Goal: Information Seeking & Learning: Learn about a topic

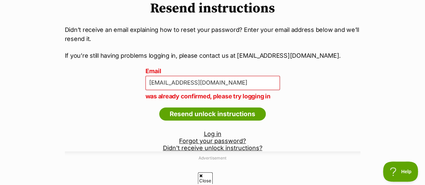
scroll to position [75, 0]
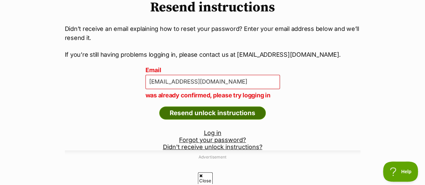
click at [255, 107] on input "Resend unlock instructions" at bounding box center [212, 113] width 107 height 13
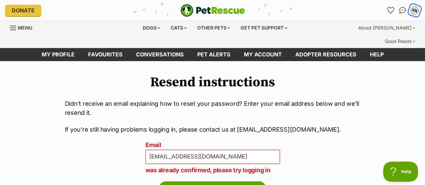
click at [414, 11] on div "XR" at bounding box center [414, 10] width 9 height 9
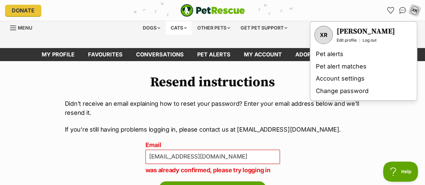
click at [179, 29] on div "Cats" at bounding box center [179, 27] width 26 height 13
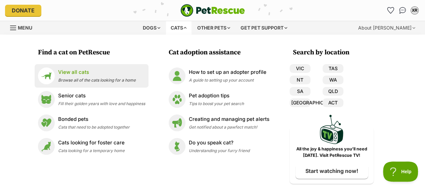
click at [107, 75] on p "View all cats" at bounding box center [97, 73] width 78 height 8
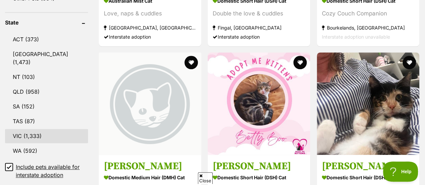
scroll to position [374, 0]
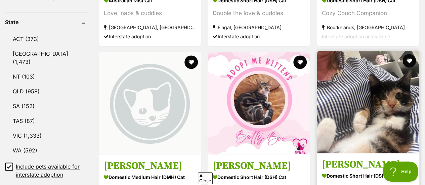
click at [350, 158] on h3 "[PERSON_NAME]" at bounding box center [368, 164] width 92 height 13
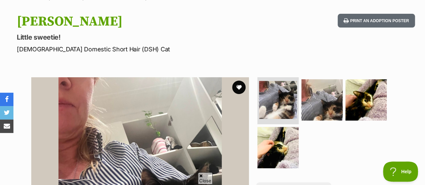
scroll to position [76, 0]
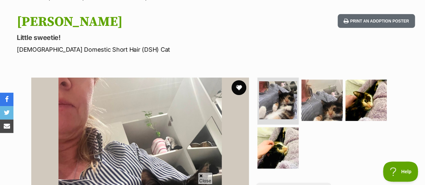
click at [236, 80] on button "favourite" at bounding box center [238, 87] width 15 height 15
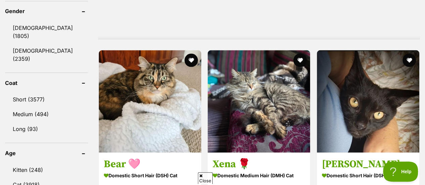
scroll to position [614, 0]
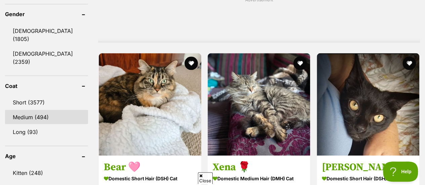
click at [46, 110] on link "Medium (494)" at bounding box center [46, 117] width 83 height 14
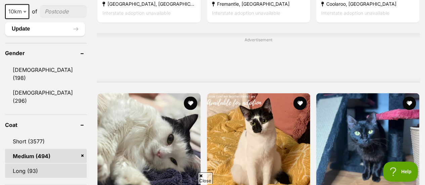
scroll to position [576, 0]
click at [46, 163] on link "Long (93)" at bounding box center [46, 170] width 82 height 14
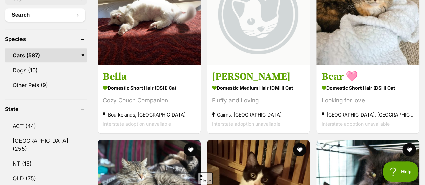
scroll to position [317, 0]
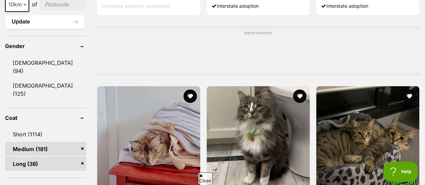
scroll to position [644, 0]
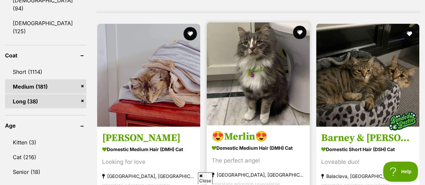
click at [242, 131] on h3 "😍Merlin😍" at bounding box center [258, 137] width 93 height 13
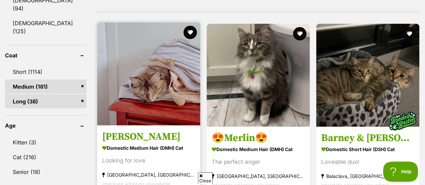
click at [160, 44] on img at bounding box center [148, 74] width 103 height 103
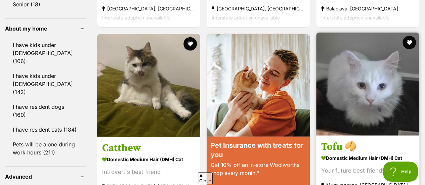
scroll to position [0, 0]
click at [337, 140] on h3 "Tofu 🥠" at bounding box center [367, 146] width 93 height 13
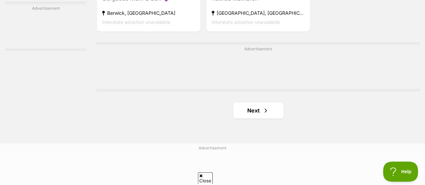
scroll to position [1613, 0]
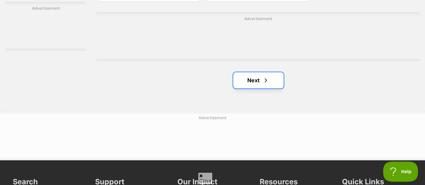
click at [253, 72] on link "Next" at bounding box center [258, 80] width 50 height 16
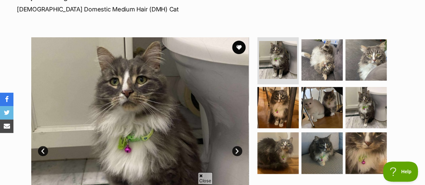
scroll to position [129, 0]
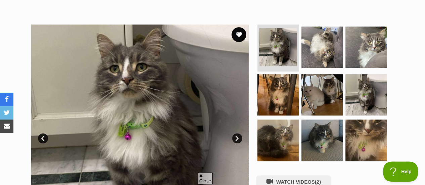
click at [234, 27] on button "favourite" at bounding box center [238, 34] width 15 height 15
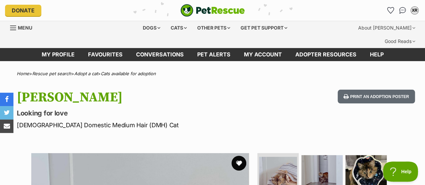
click at [241, 156] on button "favourite" at bounding box center [238, 163] width 15 height 15
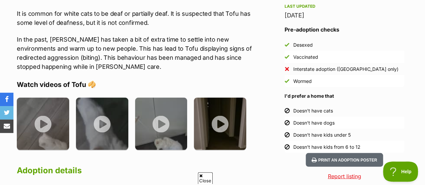
scroll to position [627, 0]
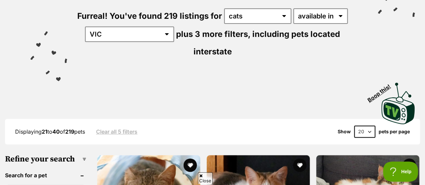
scroll to position [136, 0]
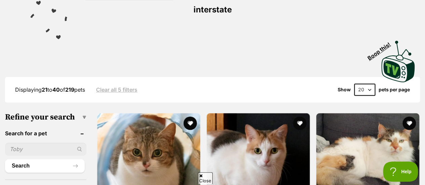
click at [369, 84] on select "20 40 60" at bounding box center [364, 90] width 21 height 12
select select "60"
click at [354, 84] on select "20 40 60" at bounding box center [364, 90] width 21 height 12
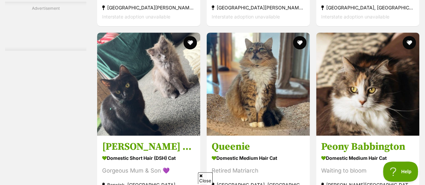
scroll to position [1412, 0]
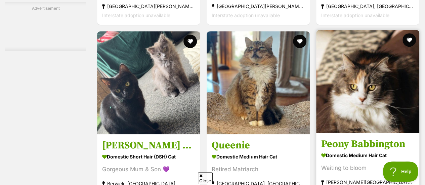
click at [354, 138] on h3 "Peony Babbington" at bounding box center [367, 144] width 93 height 13
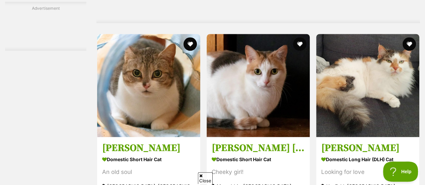
scroll to position [1648, 0]
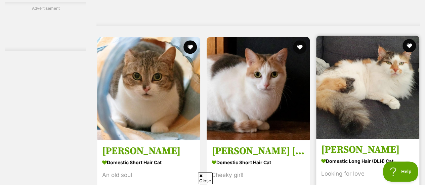
click at [345, 143] on h3 "Molly" at bounding box center [367, 149] width 93 height 13
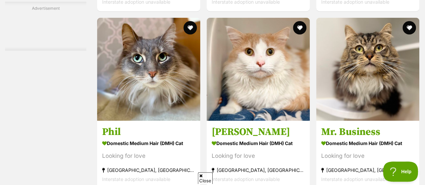
scroll to position [2268, 0]
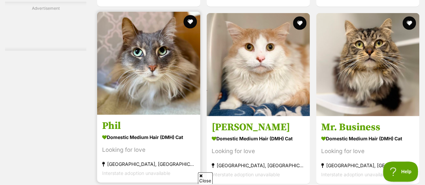
click at [127, 110] on link at bounding box center [148, 113] width 103 height 7
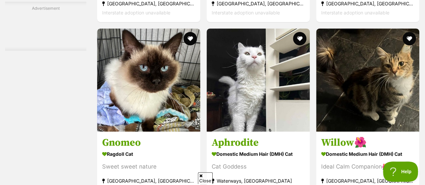
scroll to position [2676, 0]
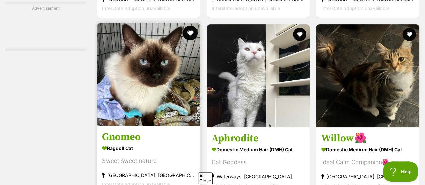
click at [186, 26] on button "favourite" at bounding box center [190, 33] width 15 height 15
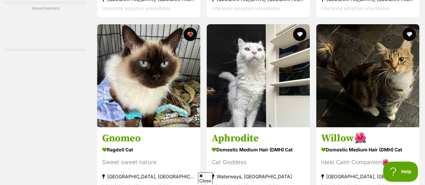
scroll to position [0, 0]
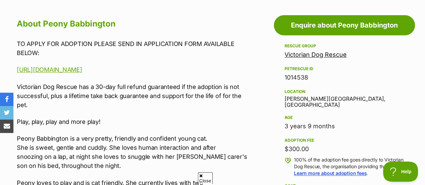
scroll to position [378, 0]
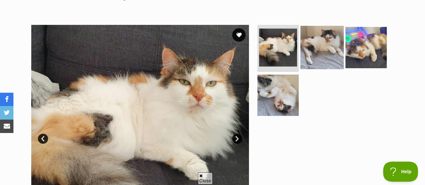
click at [334, 41] on img at bounding box center [321, 47] width 43 height 43
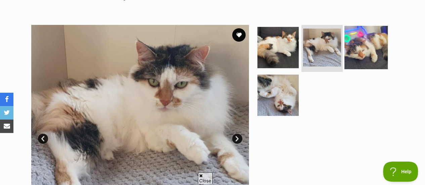
click at [359, 39] on img at bounding box center [365, 47] width 43 height 43
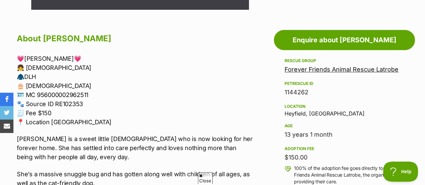
scroll to position [362, 0]
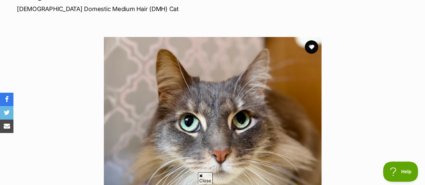
scroll to position [190, 0]
